Goal: Information Seeking & Learning: Find specific fact

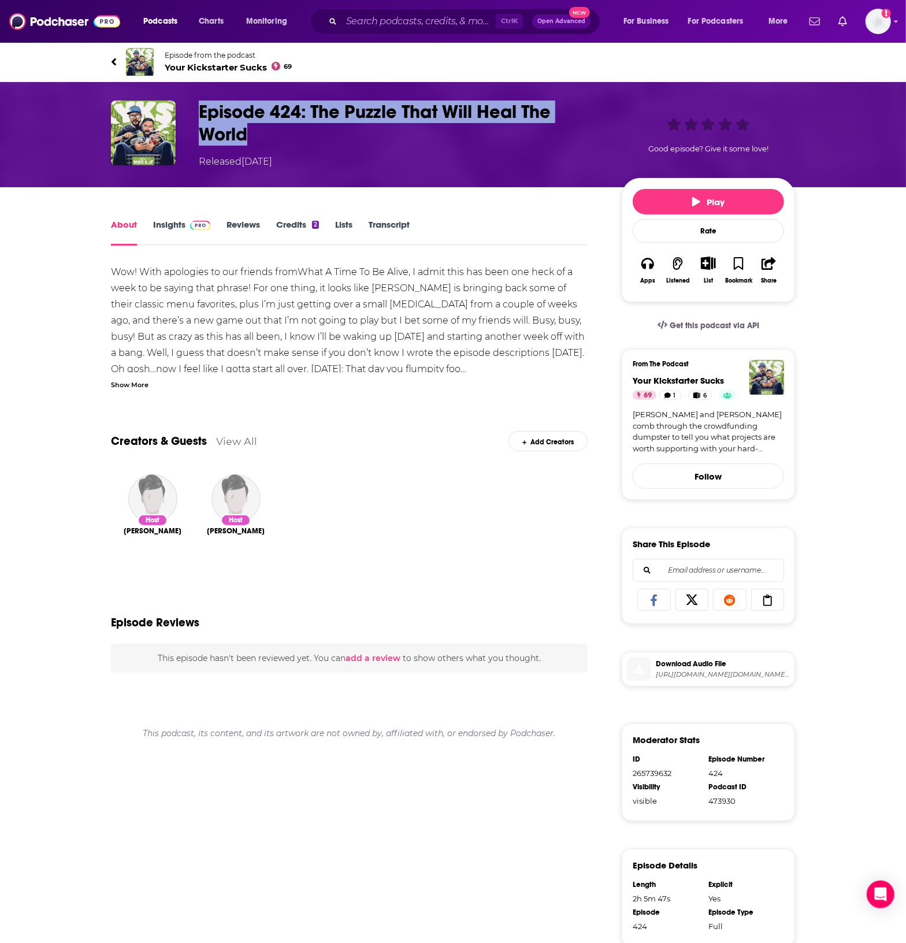
drag, startPoint x: 257, startPoint y: 130, endPoint x: 197, endPoint y: 113, distance: 63.0
click at [197, 113] on div "Episode 424: The Puzzle That Will Heal The World Released [DATE] Good episode? …" at bounding box center [453, 135] width 684 height 68
copy h1 "Episode 424: The Puzzle That Will Heal The World"
click at [169, 224] on link "Insights" at bounding box center [181, 232] width 57 height 27
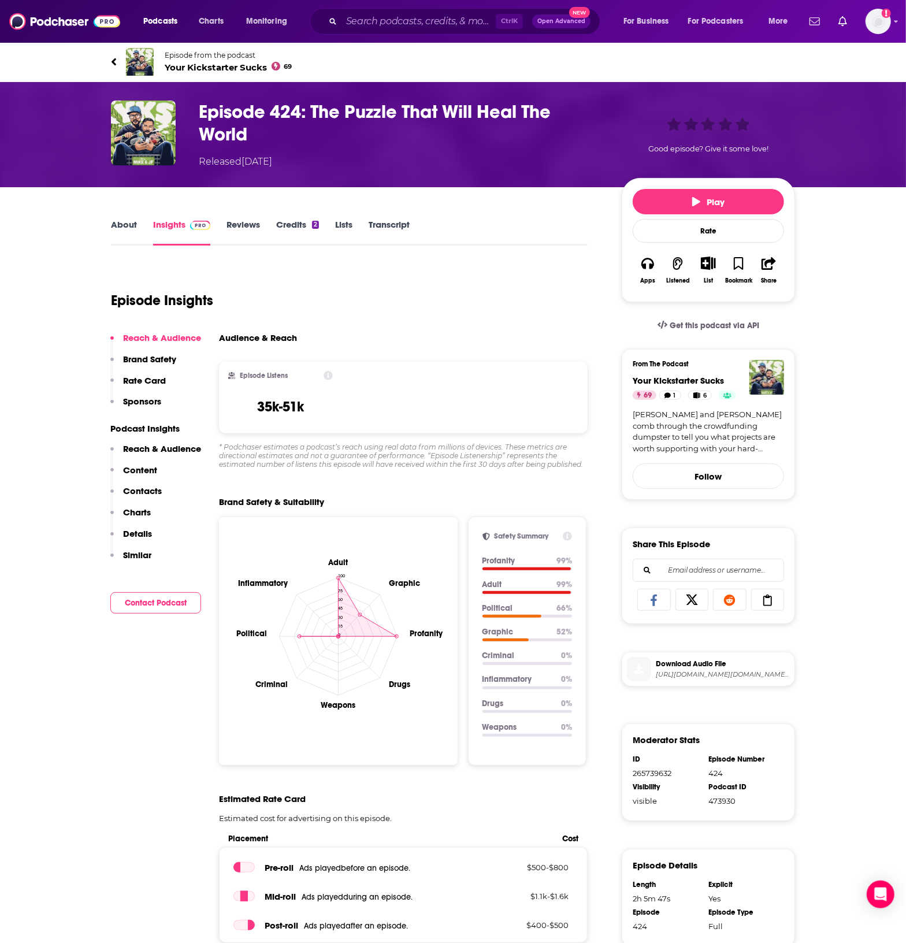
click at [391, 218] on div "About Insights Reviews Credits 2 Lists Transcript" at bounding box center [349, 231] width 477 height 28
click at [391, 225] on link "Transcript" at bounding box center [389, 232] width 41 height 27
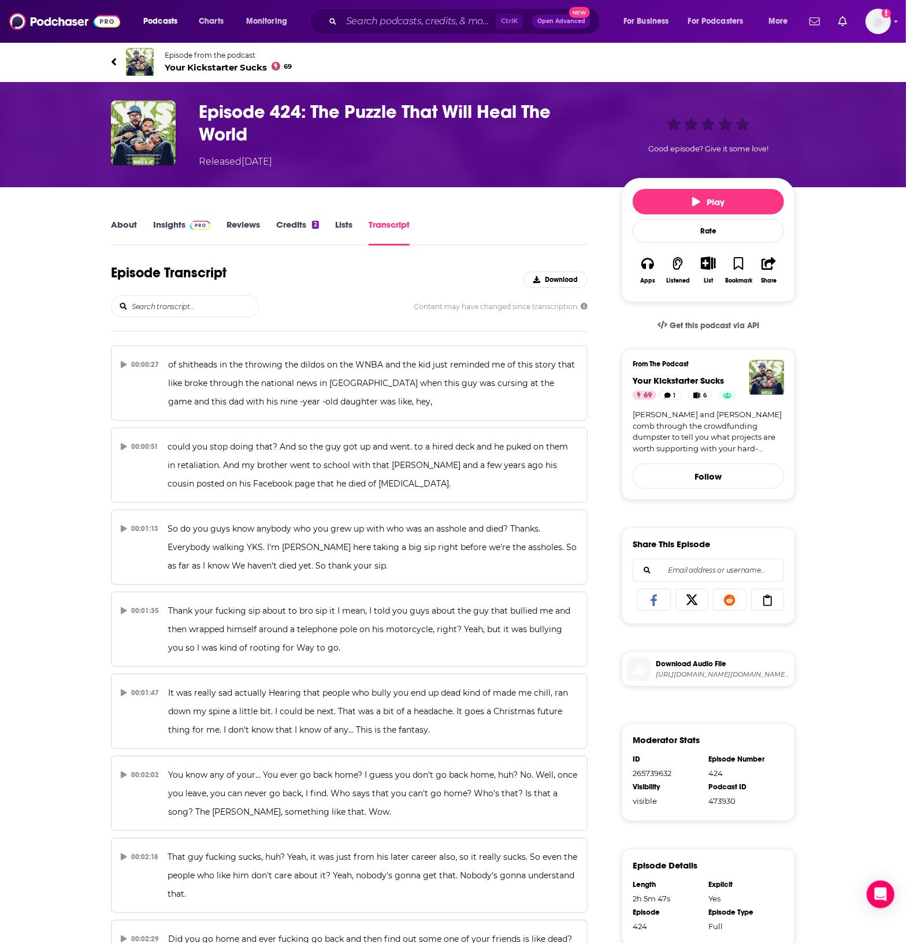
click at [176, 305] on input "search" at bounding box center [195, 306] width 128 height 21
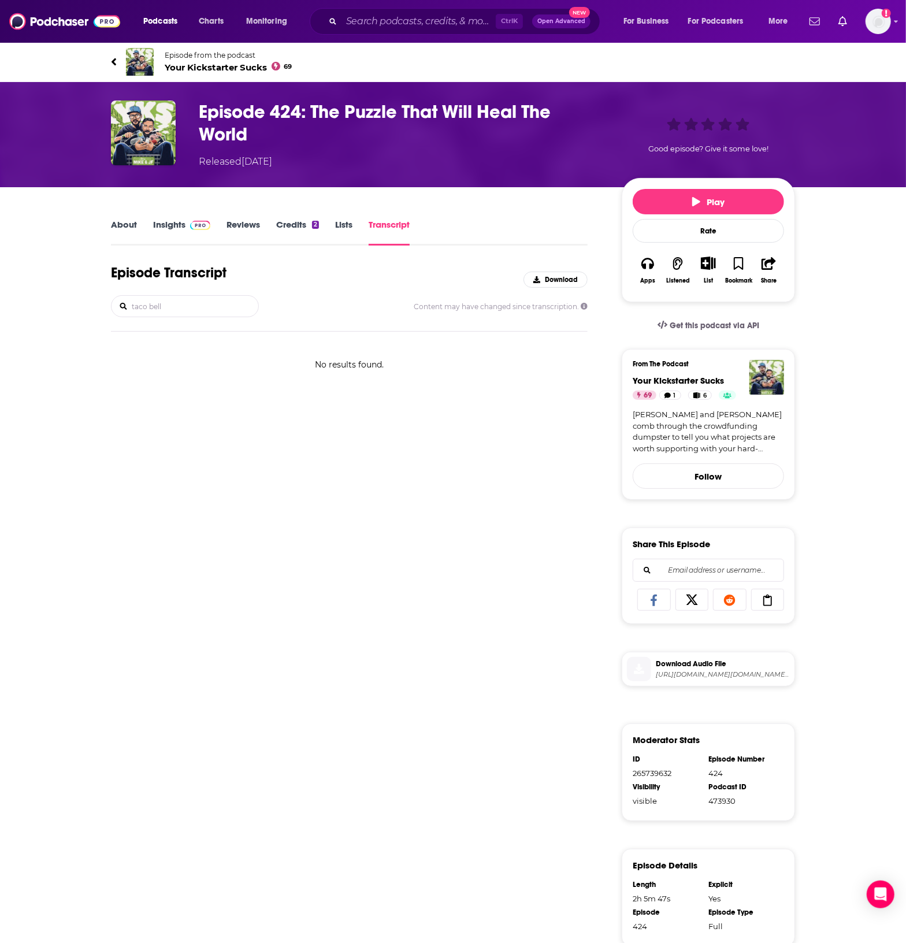
type input "taco bell"
click at [364, 481] on div "Episode Transcript Download taco bell Content may have changed since transcript…" at bounding box center [349, 661] width 477 height 795
drag, startPoint x: 367, startPoint y: 556, endPoint x: 366, endPoint y: 565, distance: 9.3
click at [367, 561] on div "Episode Transcript Download taco bell Content may have changed since transcript…" at bounding box center [349, 661] width 477 height 795
